Goal: Task Accomplishment & Management: Complete application form

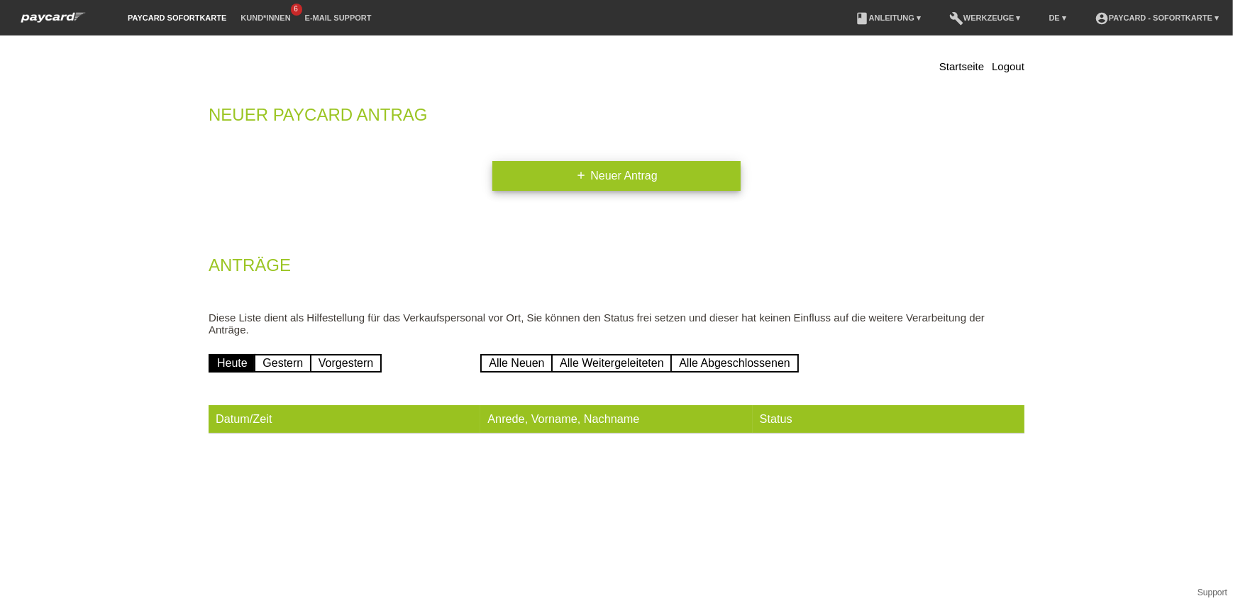
click at [567, 176] on link "add Neuer Antrag" at bounding box center [616, 176] width 248 height 30
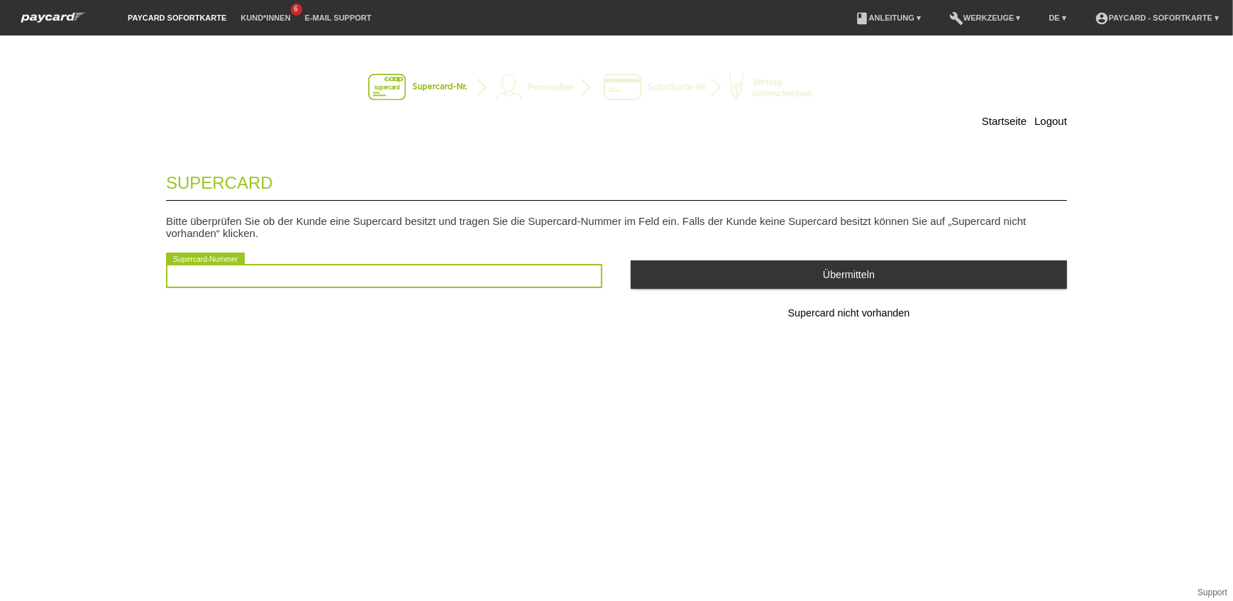
click at [316, 275] on input "text" at bounding box center [384, 276] width 436 height 24
type input "2501053253934"
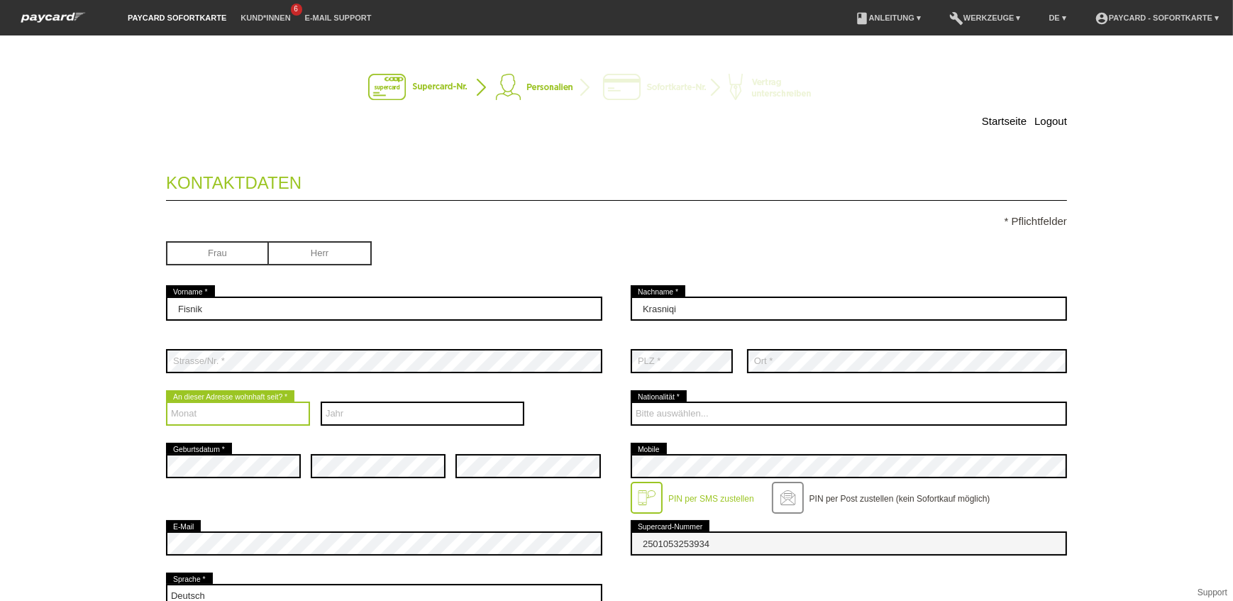
click at [235, 412] on select "Monat 01 02 03 04 05 06 07 08 09 10 11 12" at bounding box center [238, 414] width 144 height 24
select select "01"
click at [166, 402] on select "Monat 01 02 03 04 05 06 07 08 09 10 11 12" at bounding box center [238, 414] width 144 height 24
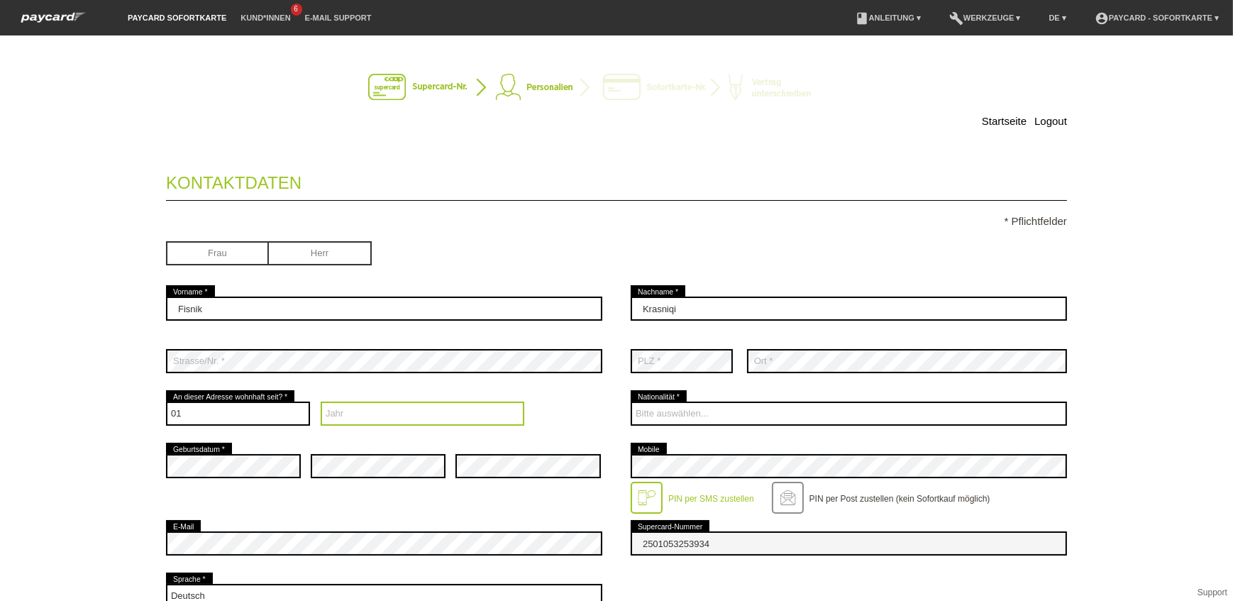
click at [404, 406] on select "Jahr 2025 2024 2023 2022 2021 2020 2019 2018 2017 2016" at bounding box center [423, 414] width 204 height 24
select select "2015"
click at [321, 402] on select "Jahr 2025 2024 2023 2022 2021 2020 2019 2018 2017 2016" at bounding box center [423, 414] width 204 height 24
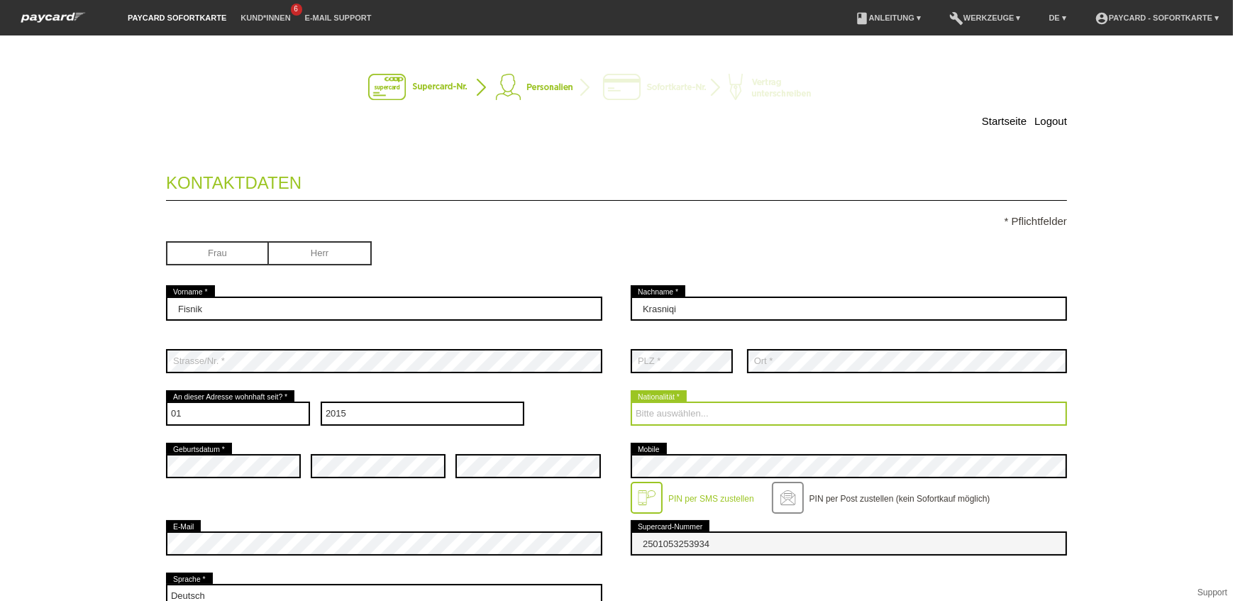
click at [733, 410] on select "Bitte auswählen... Schweiz Deutschland Liechtenstein Österreich ------------ Af…" at bounding box center [849, 414] width 436 height 24
click at [664, 414] on select "Bitte auswählen... Schweiz Deutschland Liechtenstein Österreich ------------ Af…" at bounding box center [849, 414] width 436 height 24
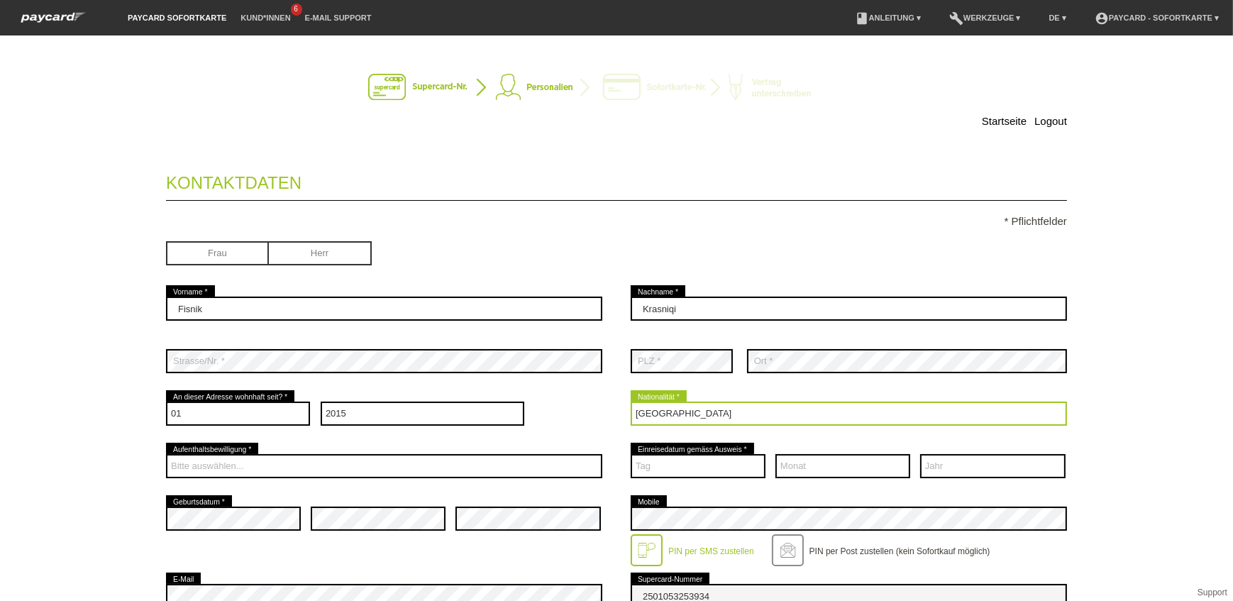
click at [664, 414] on select "Bitte auswählen... Schweiz Deutschland Liechtenstein Österreich ------------ Af…" at bounding box center [849, 414] width 436 height 24
select select "CH"
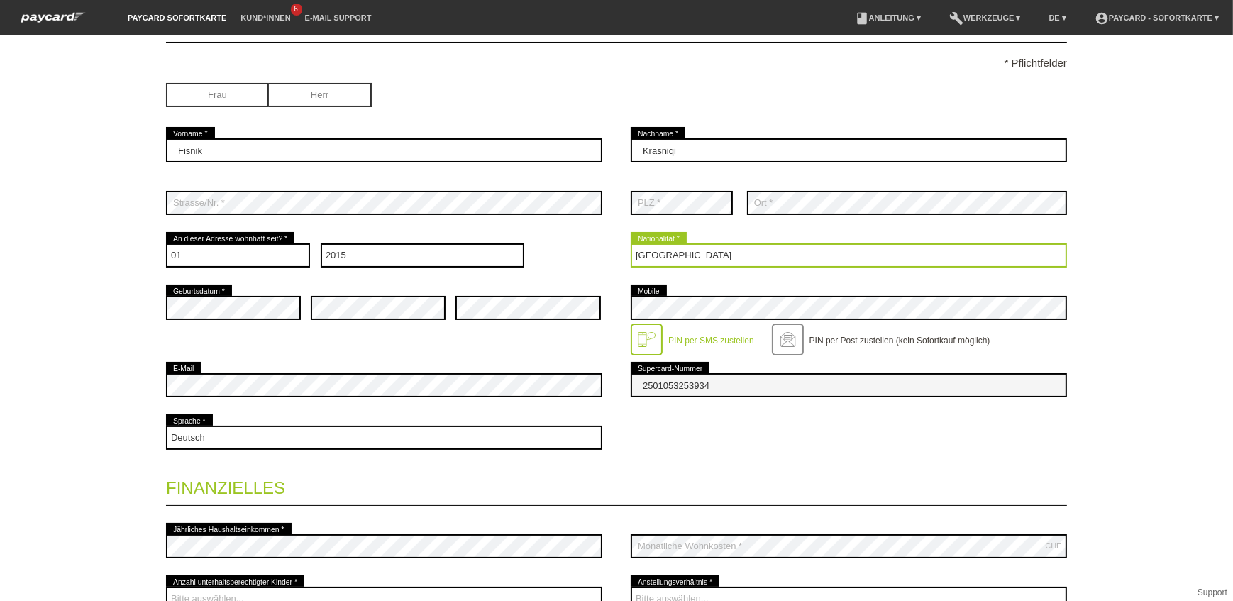
scroll to position [193, 0]
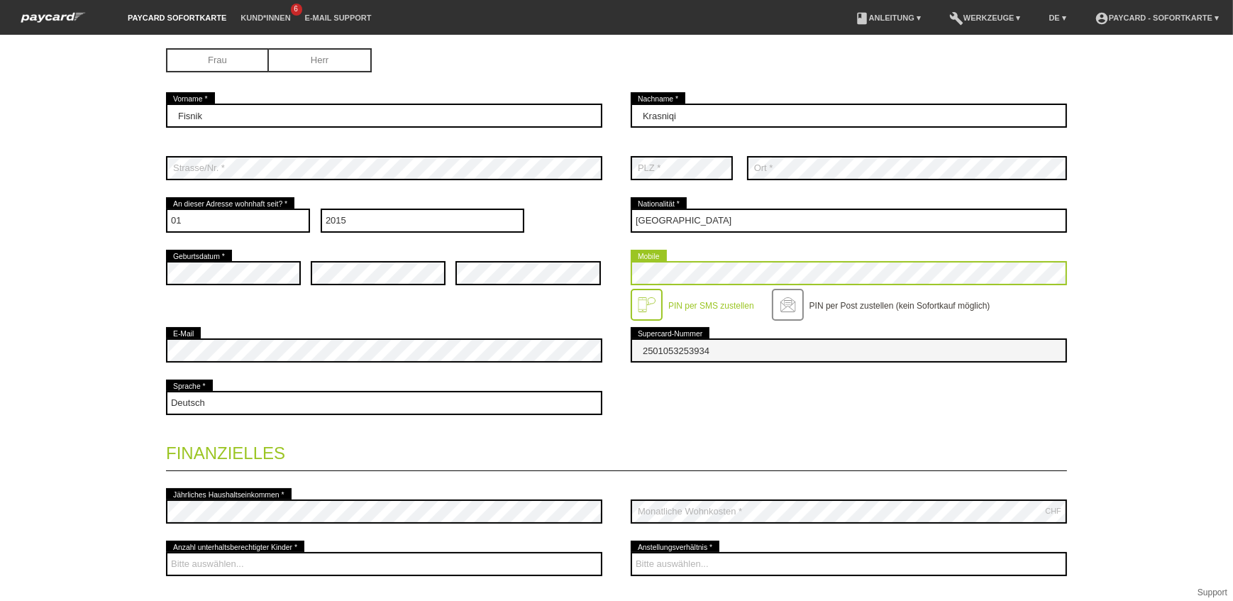
click at [581, 270] on div "error Geburtsdatum * error error error Mobile" at bounding box center [616, 285] width 901 height 77
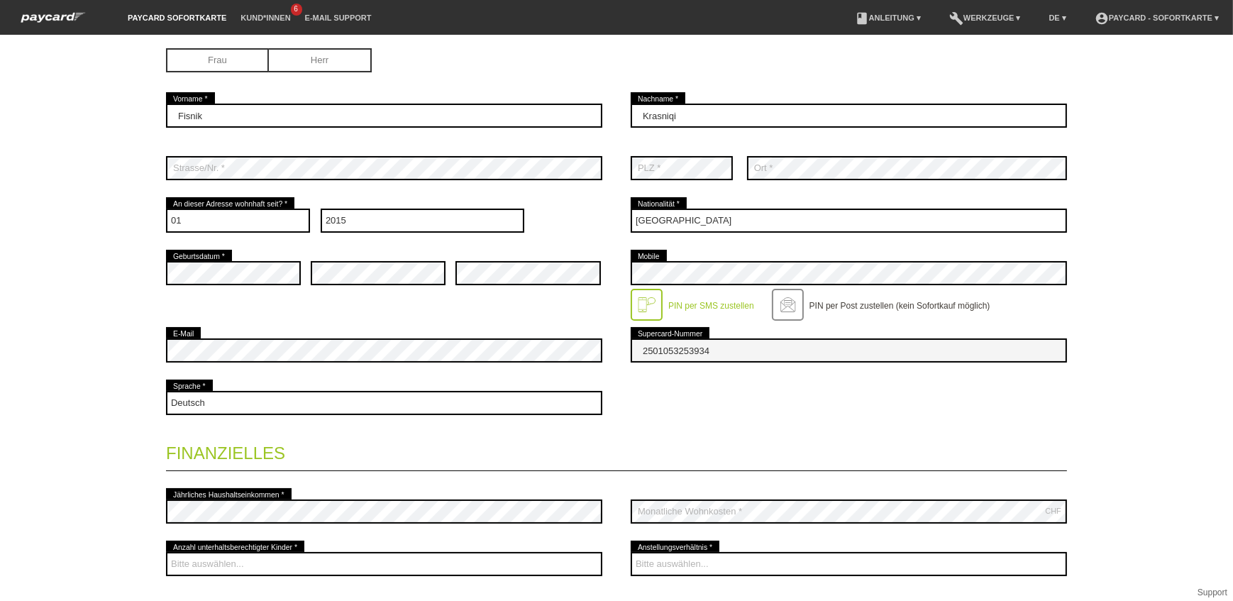
click at [547, 324] on div "error E-Mail" at bounding box center [384, 350] width 436 height 53
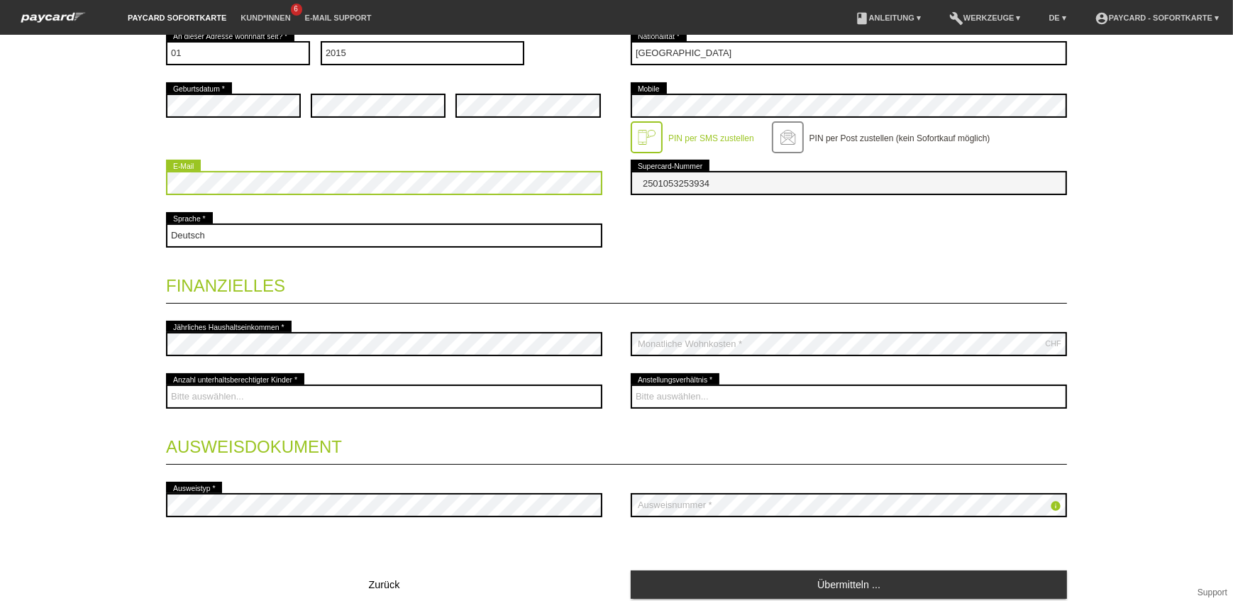
scroll to position [387, 0]
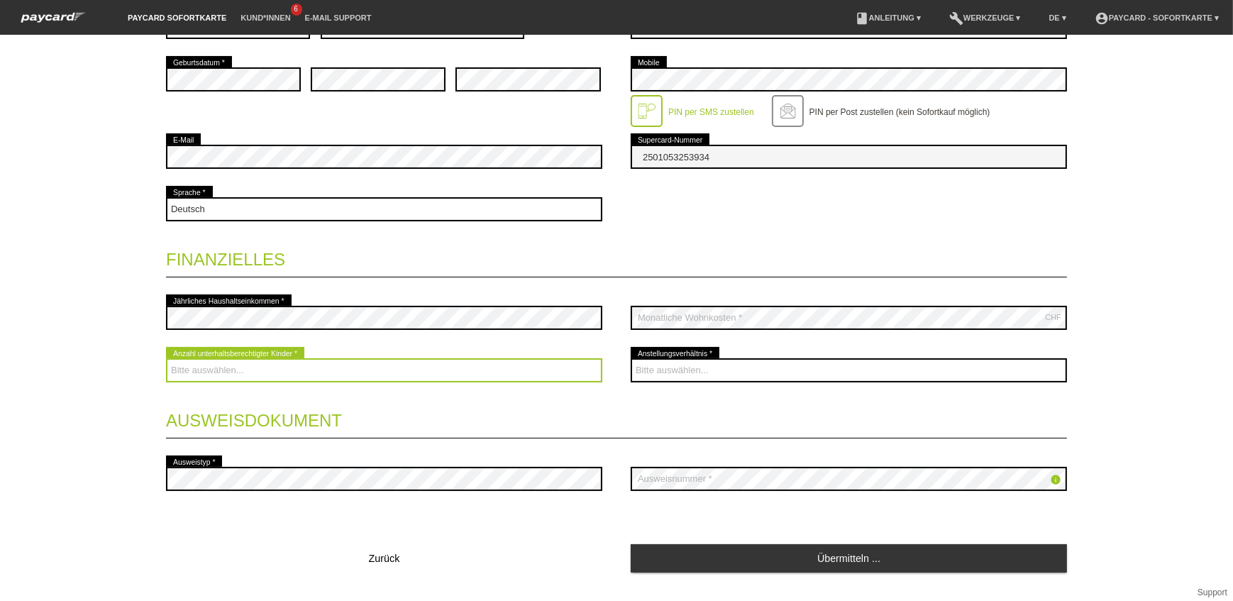
click at [266, 372] on select "Bitte auswählen... 0 1 2 3 4 5 6 7 8 9" at bounding box center [384, 370] width 436 height 24
select select "2"
click at [166, 358] on select "Bitte auswählen... 0 1 2 3 4 5 6 7 8 9" at bounding box center [384, 370] width 436 height 24
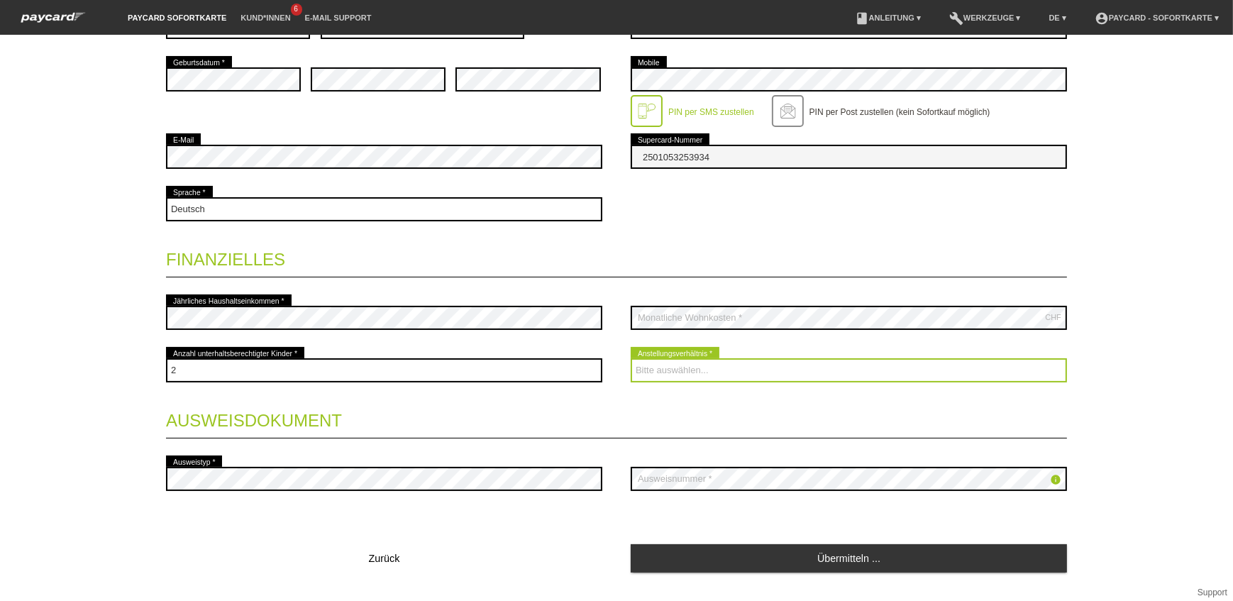
click at [734, 369] on select "Bitte auswählen... Unbefristet Befristet Lehrling/Student Pensioniert Nicht arb…" at bounding box center [849, 370] width 436 height 24
select select "UNLIMITED"
click at [631, 358] on select "Bitte auswählen... Unbefristet Befristet Lehrling/Student Pensioniert Nicht arb…" at bounding box center [849, 370] width 436 height 24
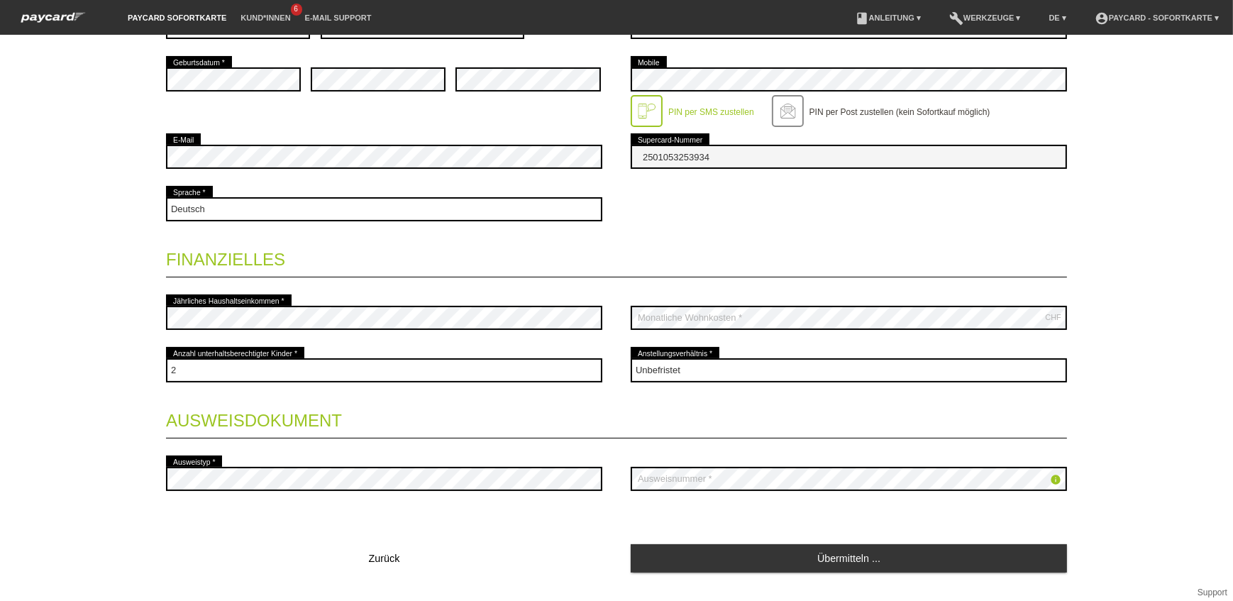
click at [503, 525] on fieldset "Kontaktdaten * Pflichtfelder Frau Herr Fisnik error Vorname * Krasniqi 01" at bounding box center [616, 173] width 901 height 802
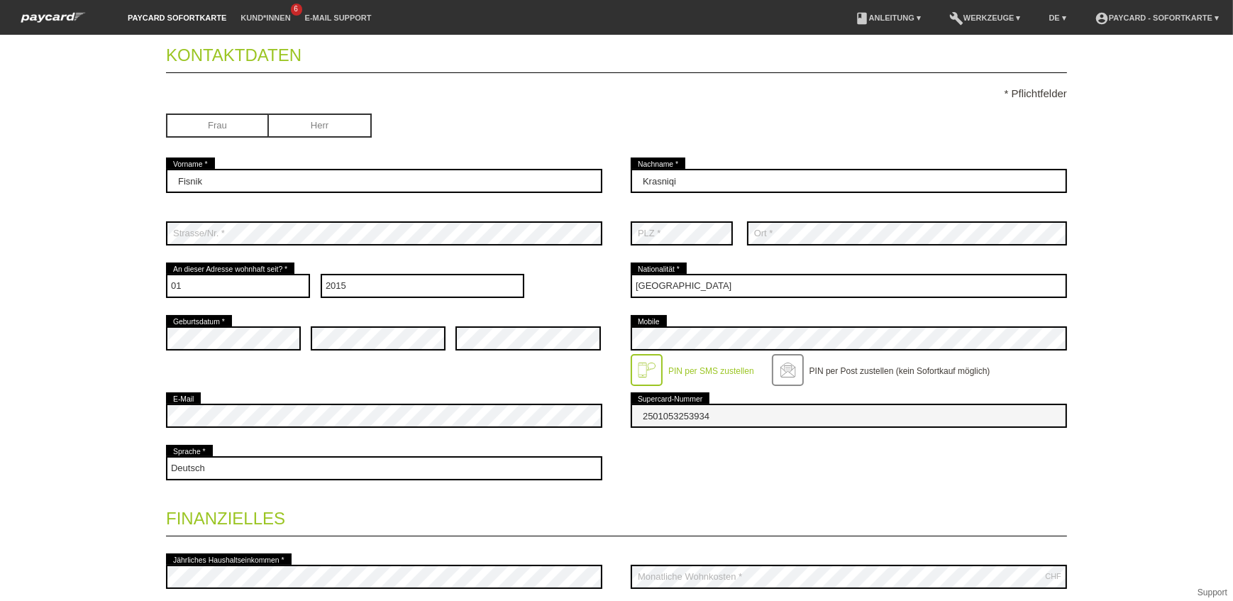
scroll to position [0, 0]
